Goal: Information Seeking & Learning: Understand process/instructions

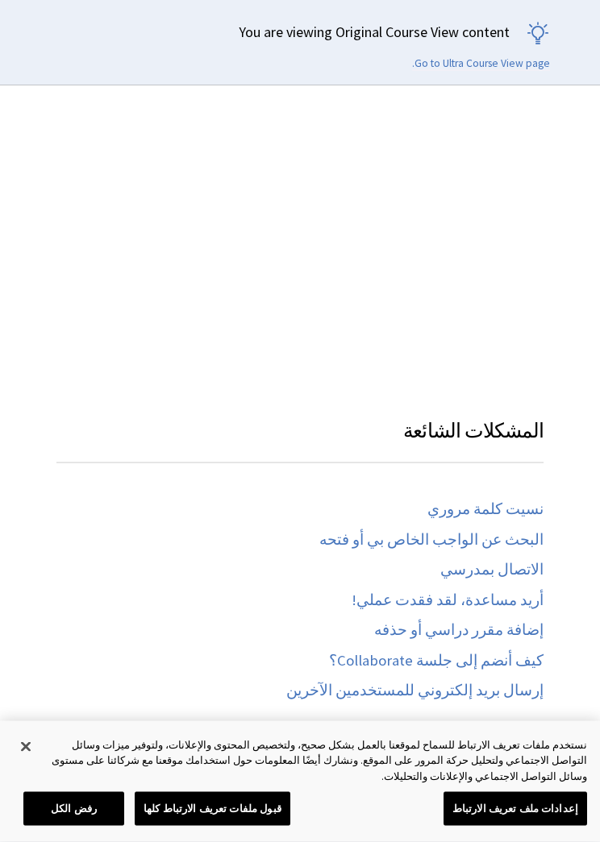
scroll to position [1166, 0]
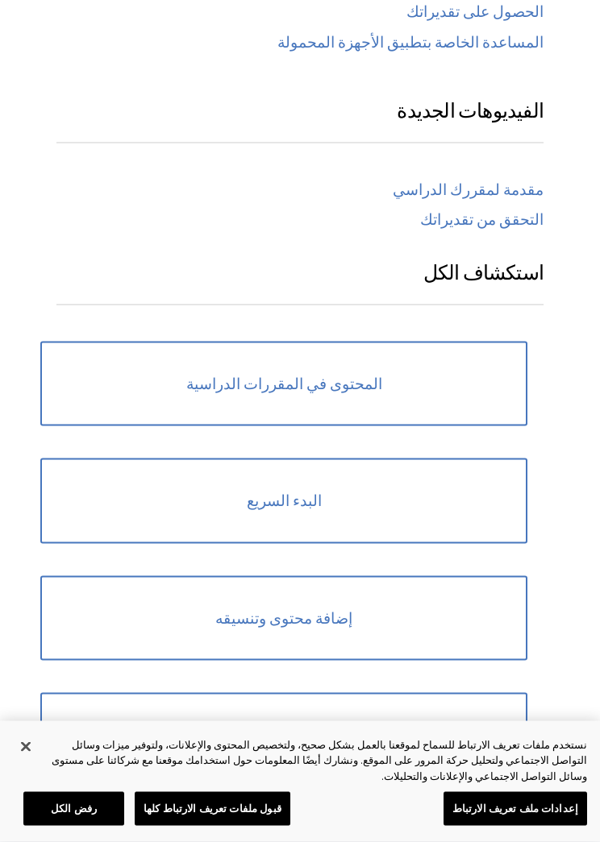
scroll to position [1216, 0]
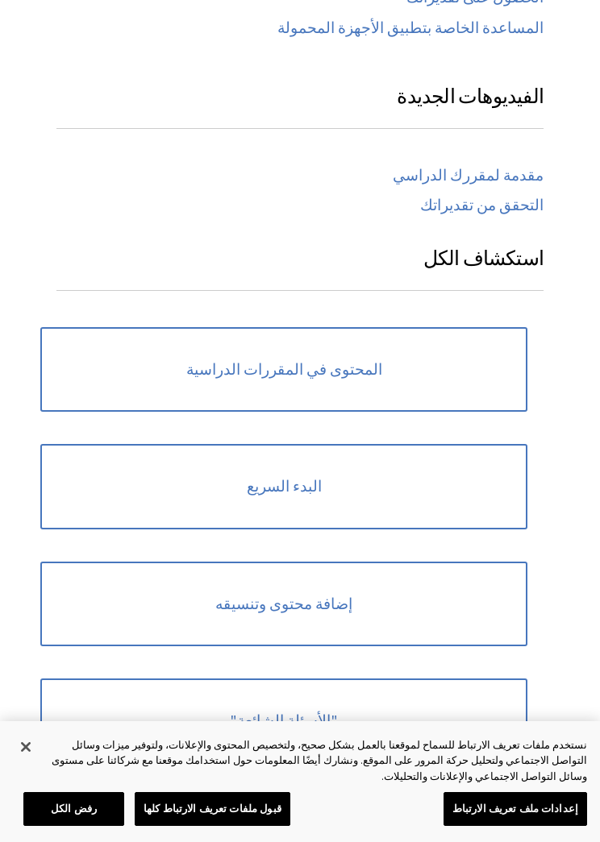
click at [118, 348] on link "المحتوى في المقررات الدراسية" at bounding box center [283, 369] width 487 height 85
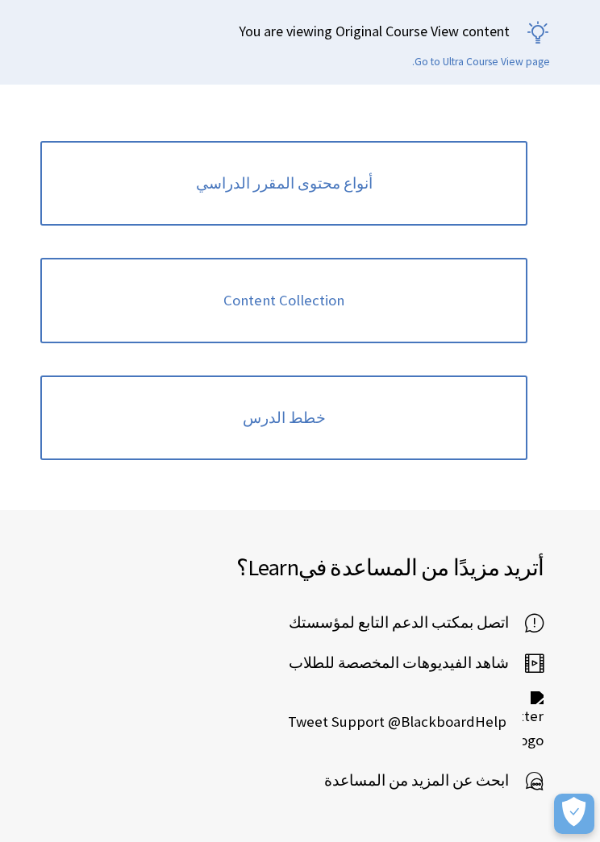
scroll to position [190, 0]
click at [157, 409] on link "خطط الدرس" at bounding box center [283, 418] width 487 height 85
